Goal: Information Seeking & Learning: Find specific fact

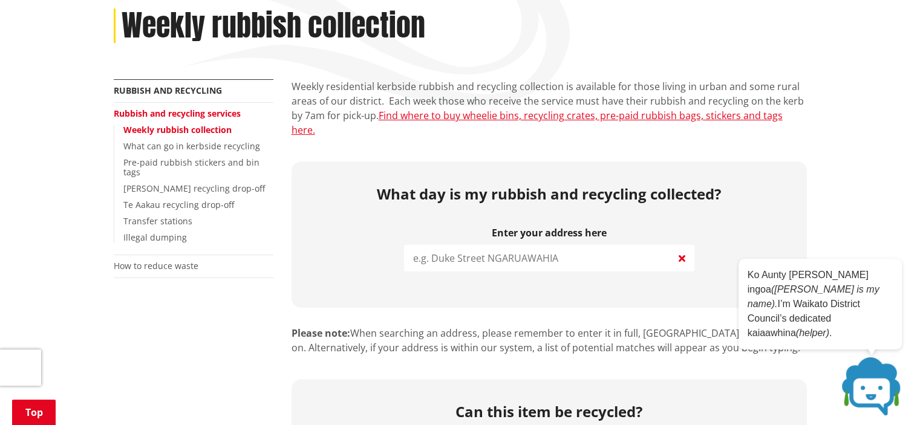
drag, startPoint x: 562, startPoint y: 241, endPoint x: 438, endPoint y: 247, distance: 124.7
click at [438, 247] on input "search" at bounding box center [549, 258] width 290 height 27
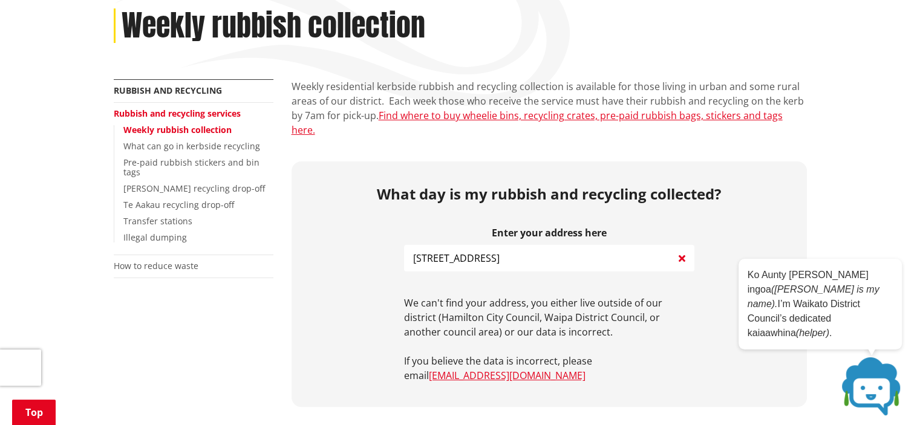
click at [435, 245] on input "[STREET_ADDRESS]" at bounding box center [549, 258] width 290 height 27
click at [428, 245] on input "[STREET_ADDRESS]" at bounding box center [549, 258] width 290 height 27
click at [483, 245] on input "[STREET_ADDRESS]" at bounding box center [549, 258] width 290 height 27
click at [495, 245] on input "[STREET_ADDRESS]" at bounding box center [549, 258] width 290 height 27
type input "[STREET_ADDRESS]"
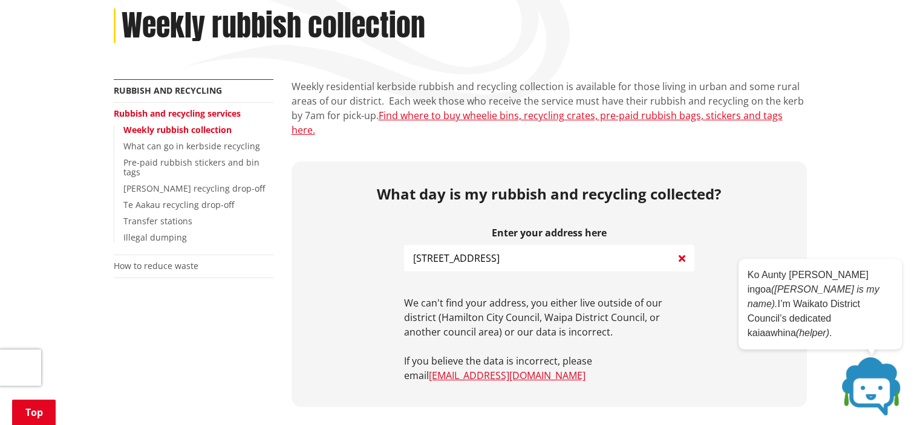
scroll to position [0, 0]
